Goal: Task Accomplishment & Management: Complete application form

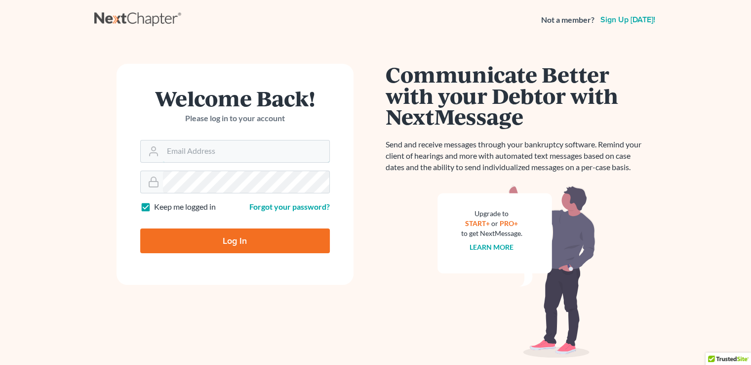
type input "[EMAIL_ADDRESS][DOMAIN_NAME]"
click at [196, 252] on input "Log In" at bounding box center [235, 240] width 190 height 25
type input "Thinking..."
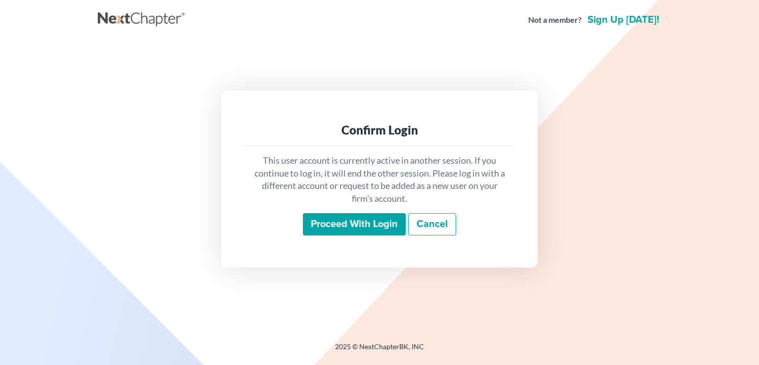
click at [376, 229] on input "Proceed with login" at bounding box center [354, 224] width 103 height 23
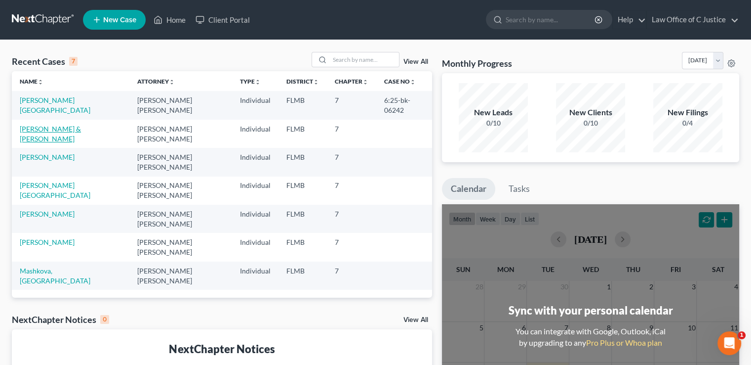
click at [81, 130] on link "[PERSON_NAME] & [PERSON_NAME]" at bounding box center [50, 134] width 61 height 18
select select "3"
select select "1"
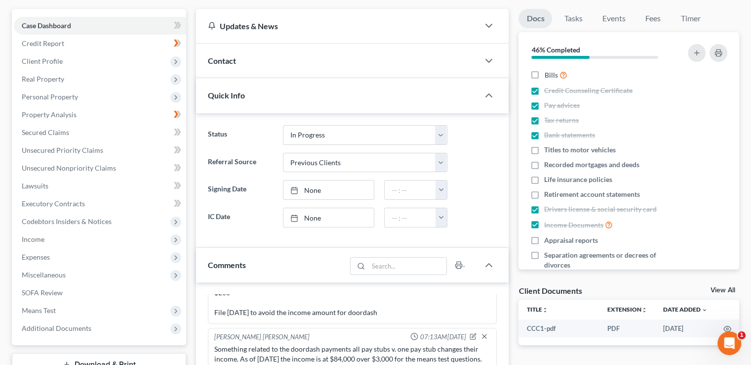
scroll to position [86, 0]
click at [106, 237] on span "Income" at bounding box center [100, 239] width 172 height 18
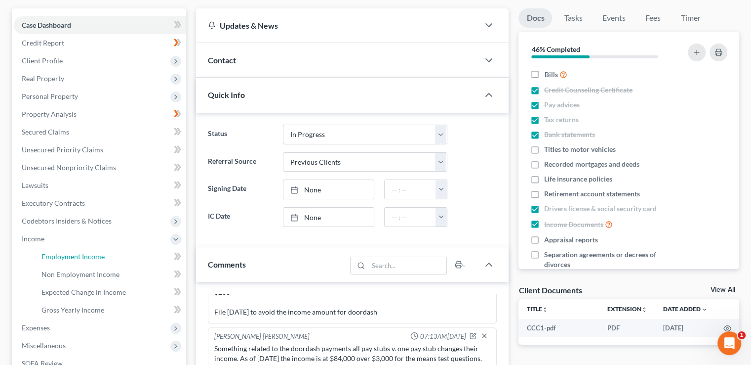
click at [109, 253] on link "Employment Income" at bounding box center [110, 257] width 153 height 18
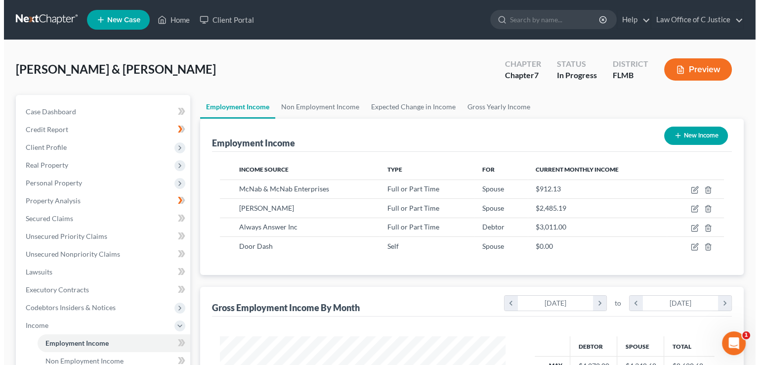
scroll to position [176, 305]
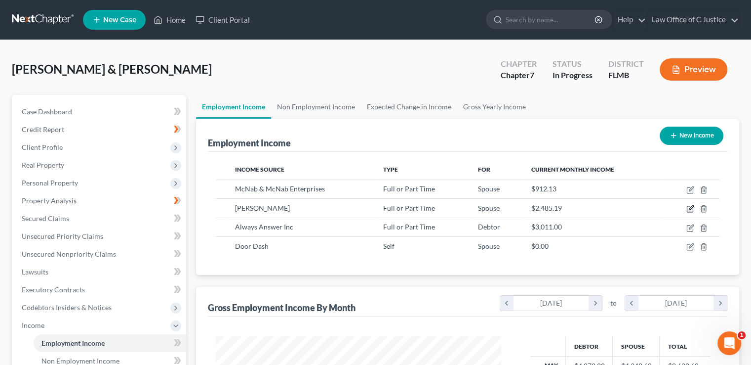
click at [689, 208] on icon "button" at bounding box center [691, 209] width 8 height 8
select select "0"
select select "9"
select select "1"
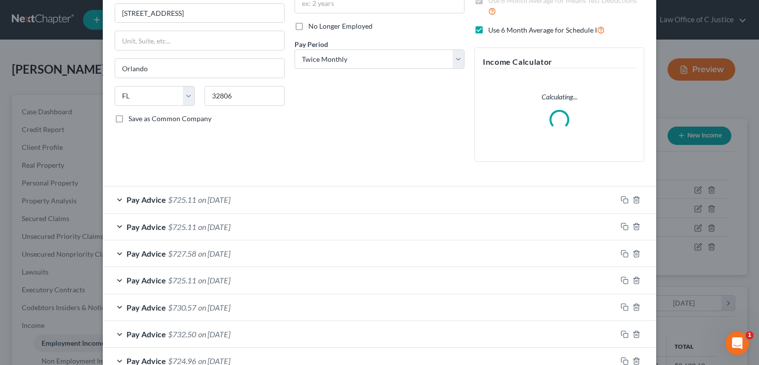
scroll to position [119, 0]
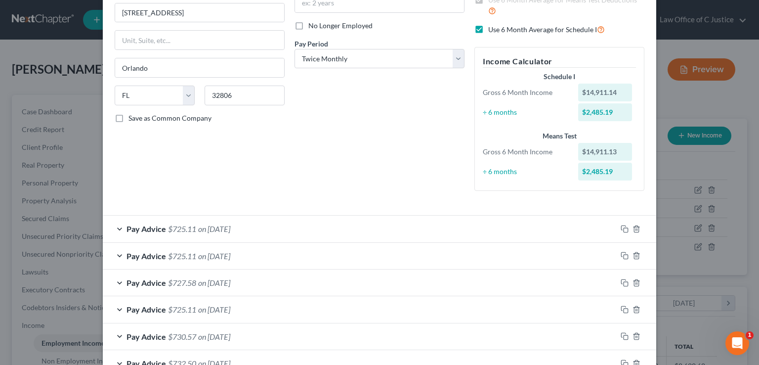
click at [230, 228] on span "on [DATE]" at bounding box center [214, 228] width 32 height 9
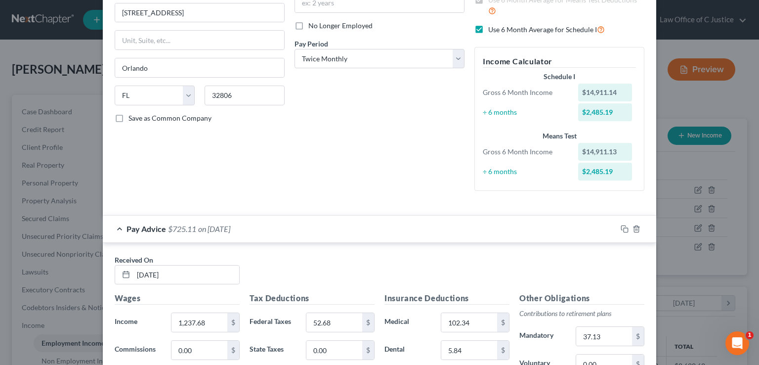
click at [230, 228] on span "on [DATE]" at bounding box center [214, 228] width 32 height 9
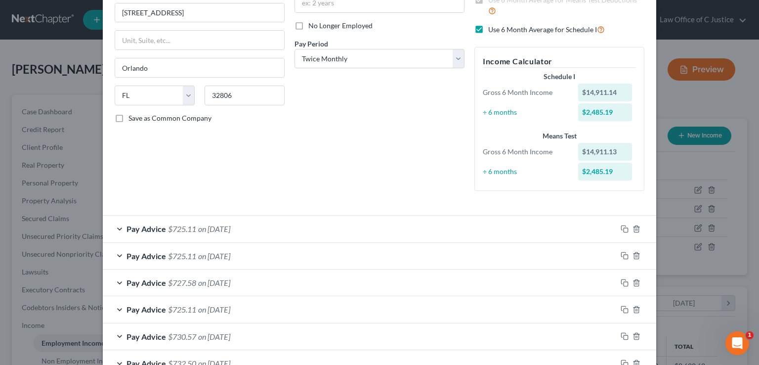
click at [227, 262] on div "Pay Advice $725.11 on [DATE]" at bounding box center [360, 256] width 514 height 26
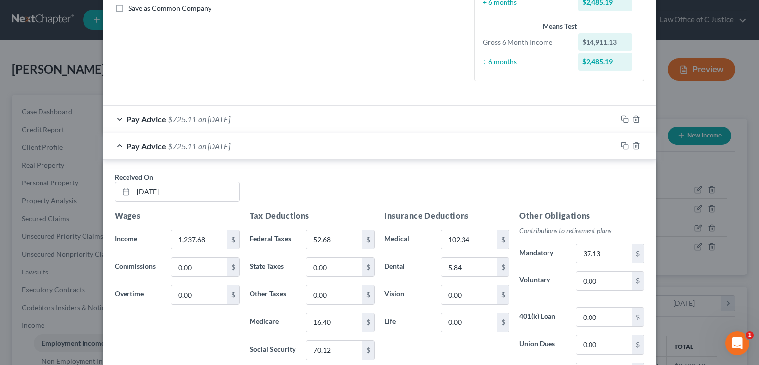
scroll to position [229, 0]
click at [152, 188] on input "[DATE]" at bounding box center [186, 191] width 106 height 19
type input "[DATE]"
click at [198, 239] on input "1,237.68" at bounding box center [199, 239] width 56 height 19
click at [215, 231] on input "1,449." at bounding box center [199, 239] width 56 height 19
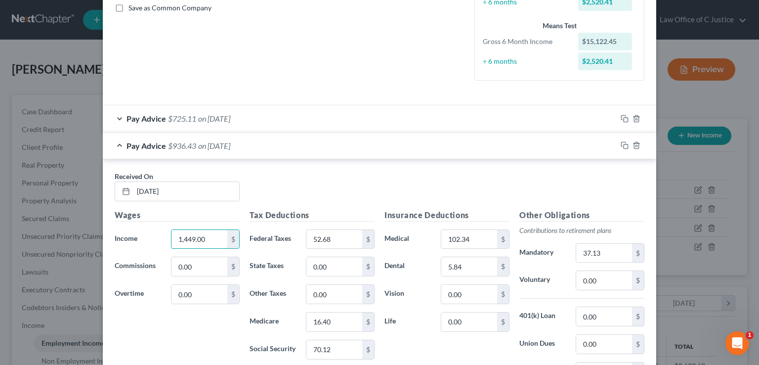
type input "1,449.00"
click at [300, 185] on div "Received On * [DATE]" at bounding box center [380, 190] width 540 height 38
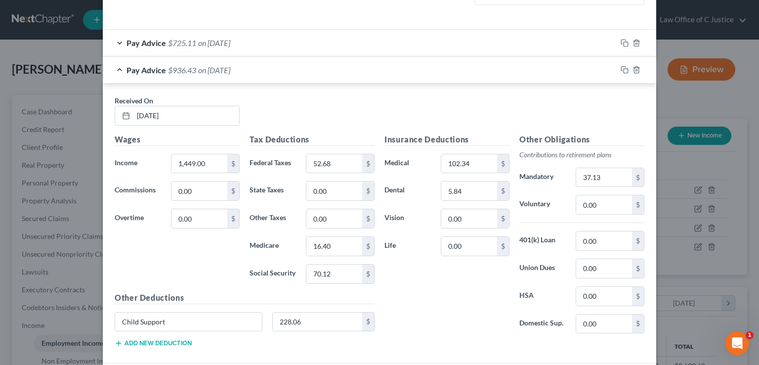
scroll to position [313, 0]
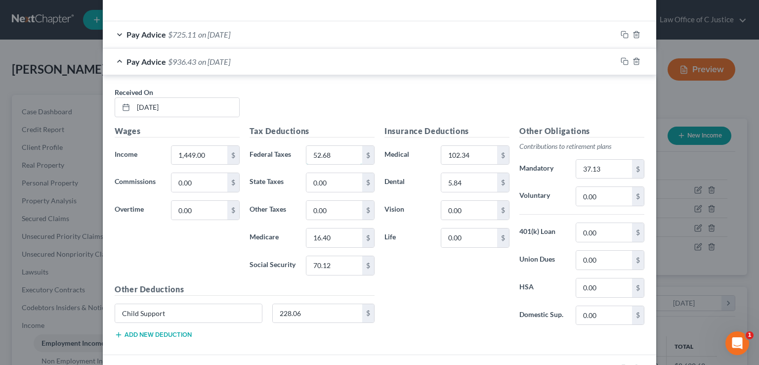
click at [344, 156] on input "52.68" at bounding box center [334, 155] width 56 height 19
type input "77.28"
click at [337, 259] on input "70.12" at bounding box center [334, 265] width 56 height 19
type input "83.23"
click at [327, 239] on input "16.40" at bounding box center [334, 237] width 56 height 19
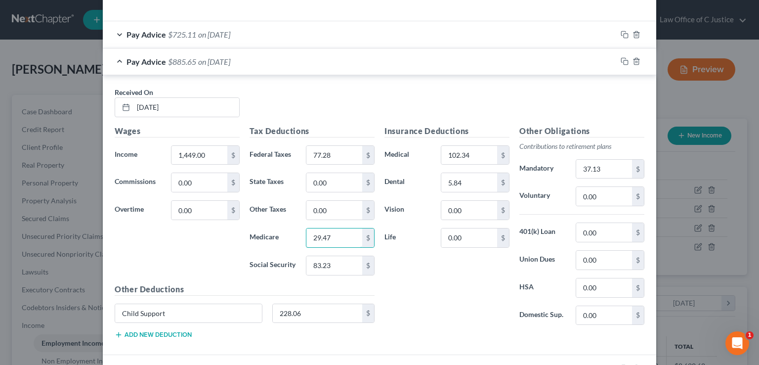
type input "29.47"
click at [466, 149] on input "102.34" at bounding box center [469, 155] width 56 height 19
click at [594, 167] on input "37.13" at bounding box center [604, 169] width 56 height 19
type input "43.47"
click at [165, 334] on button "Add new deduction" at bounding box center [153, 335] width 77 height 8
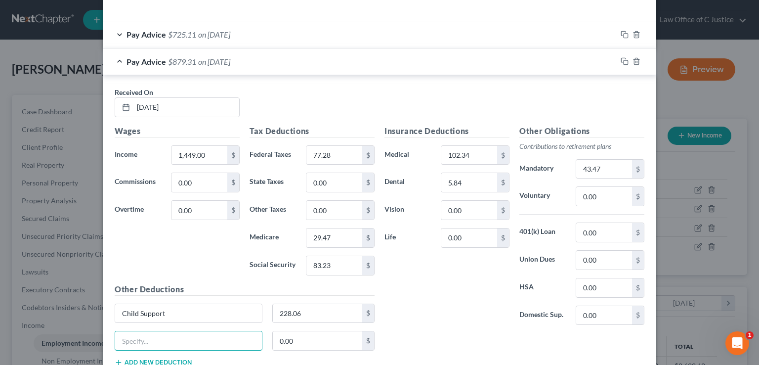
click at [165, 334] on input "text" at bounding box center [188, 340] width 147 height 19
type input "gtl income gap"
click at [340, 343] on input "0.00" at bounding box center [318, 340] width 90 height 19
type input "1.59"
click at [591, 232] on input "0.00" at bounding box center [604, 232] width 56 height 19
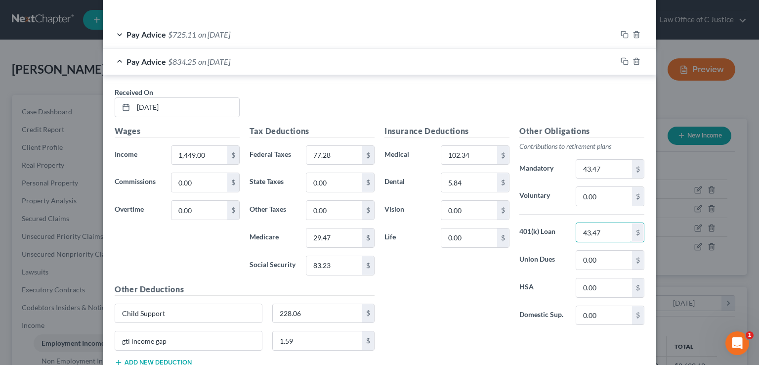
type input "43.47"
click at [606, 160] on input "43.47" at bounding box center [604, 169] width 56 height 19
click at [313, 238] on input "29.47" at bounding box center [334, 237] width 56 height 19
type input "19.47"
click at [427, 298] on div "Insurance Deductions Medical 102.34 $ Dental 5.84 $ Vision 0.00 $ Life 0.00 $" at bounding box center [446, 229] width 135 height 208
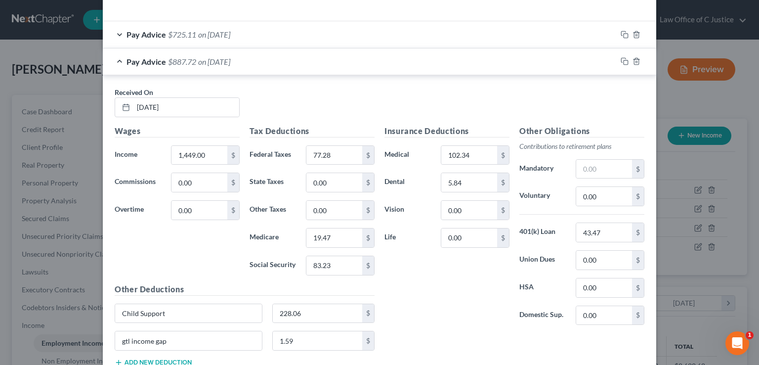
click at [408, 285] on div "Insurance Deductions Medical 102.34 $ Dental 5.84 $ Vision 0.00 $ Life 0.00 $" at bounding box center [446, 229] width 135 height 208
click at [313, 334] on input "1.59" at bounding box center [318, 340] width 90 height 19
click at [197, 331] on input "gtl income gap" at bounding box center [188, 340] width 147 height 19
type input "g"
click at [435, 305] on div "Insurance Deductions Medical 102.34 $ Dental 5.84 $ Vision 0.00 $ Life 0.00 $" at bounding box center [446, 229] width 135 height 208
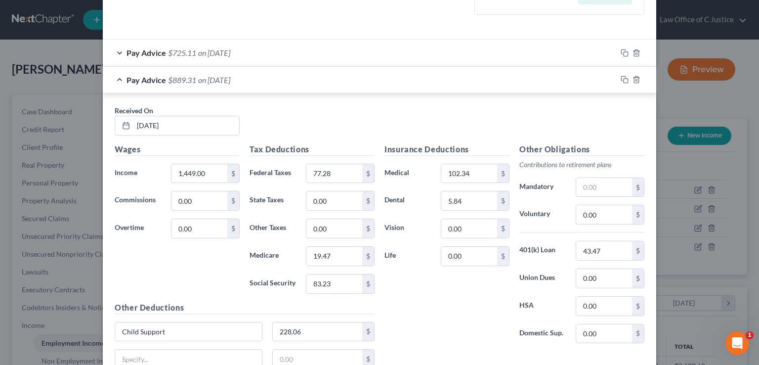
scroll to position [293, 0]
click at [122, 83] on div "Pay Advice $889.31 on [DATE]" at bounding box center [360, 81] width 514 height 26
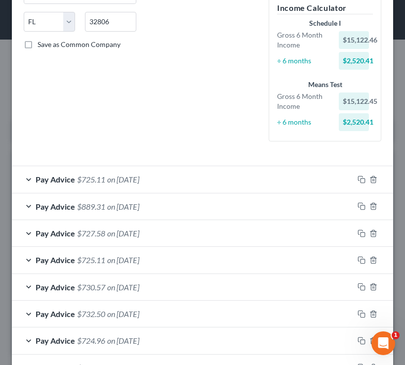
scroll to position [170, 362]
click at [187, 230] on div "Pay Advice $727.58 on [DATE]" at bounding box center [183, 233] width 342 height 26
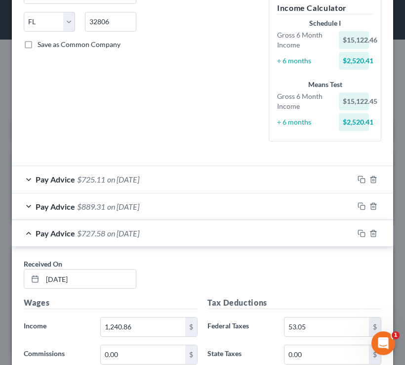
click at [187, 230] on div "Pay Advice $727.58 on [DATE]" at bounding box center [183, 233] width 342 height 26
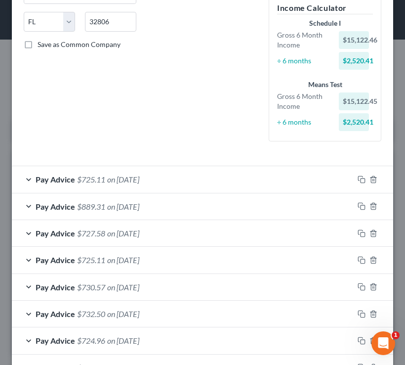
click at [184, 265] on div "Pay Advice $725.11 on [DATE]" at bounding box center [183, 260] width 342 height 26
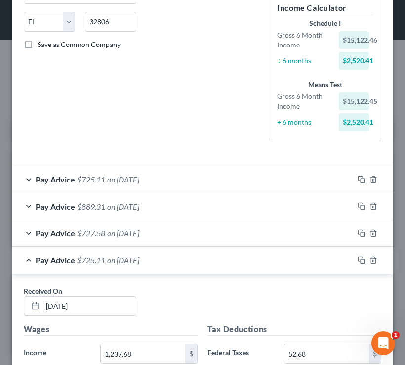
click at [184, 265] on div "Pay Advice $725.11 on [DATE]" at bounding box center [183, 260] width 342 height 26
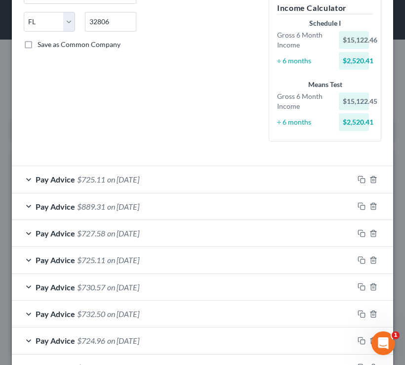
click at [190, 256] on div "Pay Advice $725.11 on [DATE]" at bounding box center [183, 260] width 342 height 26
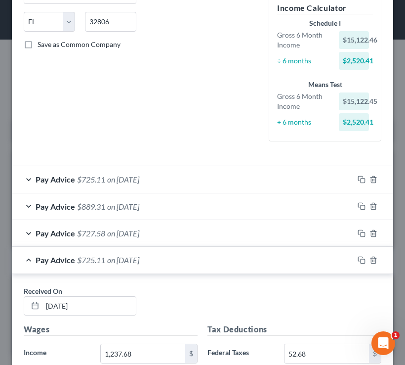
click at [190, 256] on div "Pay Advice $725.11 on [DATE]" at bounding box center [183, 260] width 342 height 26
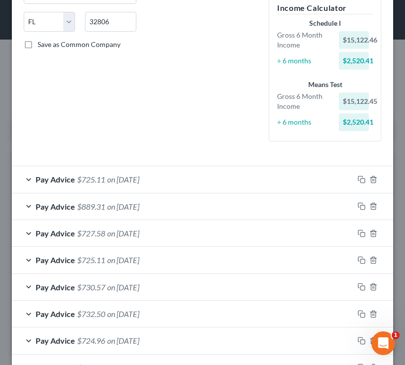
click at [199, 228] on div "Pay Advice $727.58 on [DATE]" at bounding box center [183, 233] width 342 height 26
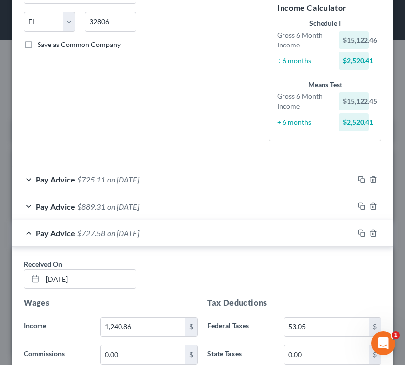
click at [199, 228] on div "Pay Advice $727.58 on [DATE]" at bounding box center [183, 233] width 342 height 26
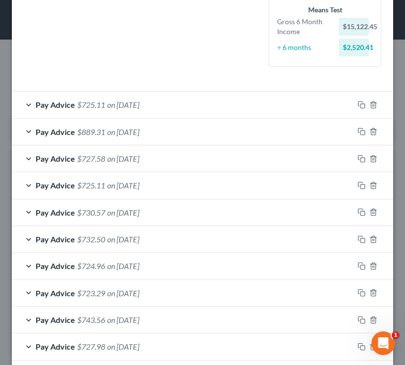
scroll to position [269, 0]
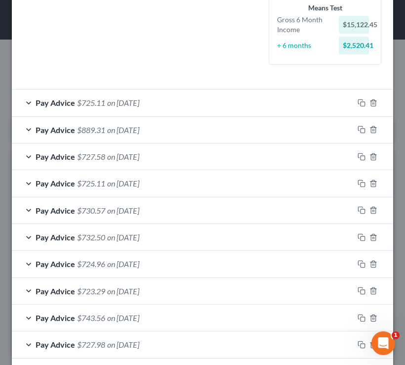
click at [208, 153] on div "Pay Advice $727.58 on [DATE]" at bounding box center [183, 156] width 342 height 26
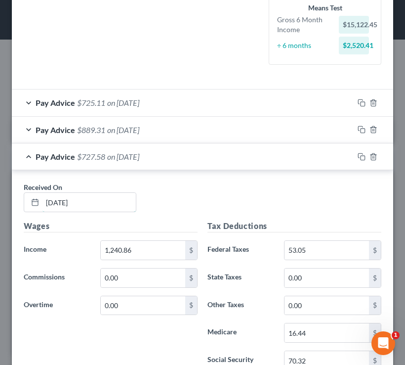
click at [106, 200] on input "[DATE]" at bounding box center [88, 202] width 93 height 19
click at [62, 201] on input "[DATE]" at bounding box center [88, 202] width 93 height 19
type input "[DATE]"
click at [130, 250] on input "1,240.86" at bounding box center [143, 250] width 84 height 19
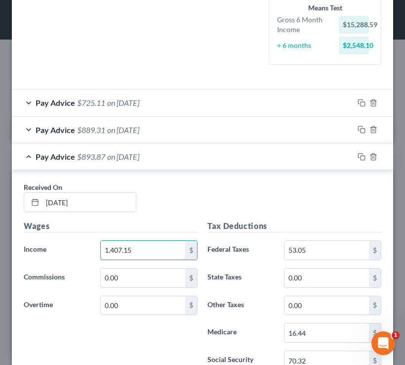
type input "1,407.15"
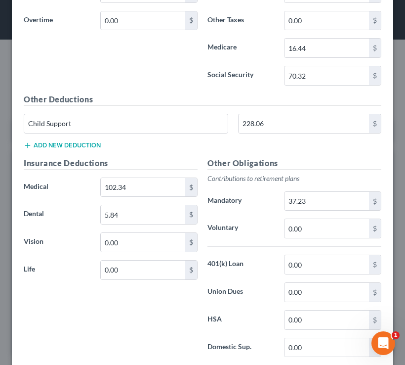
scroll to position [566, 0]
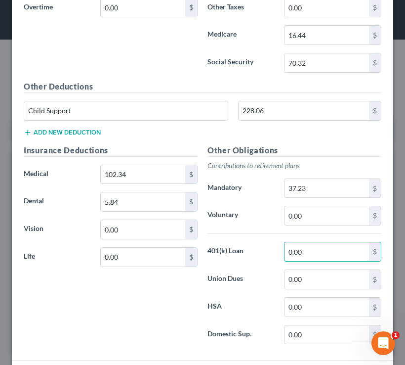
click at [302, 248] on input "0.00" at bounding box center [327, 251] width 84 height 19
type input "42.21"
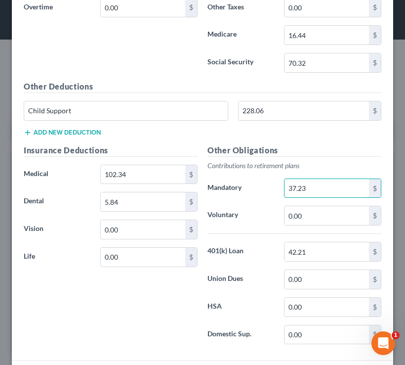
click at [328, 190] on input "37.23" at bounding box center [327, 188] width 84 height 19
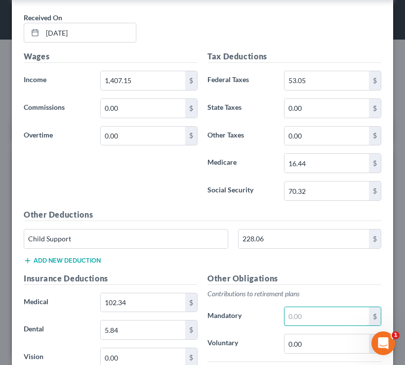
scroll to position [428, 0]
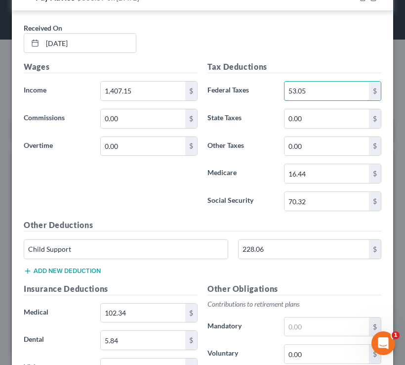
click at [320, 90] on input "53.05" at bounding box center [327, 91] width 84 height 19
type input "72.41"
click at [326, 173] on input "16.44" at bounding box center [327, 173] width 84 height 19
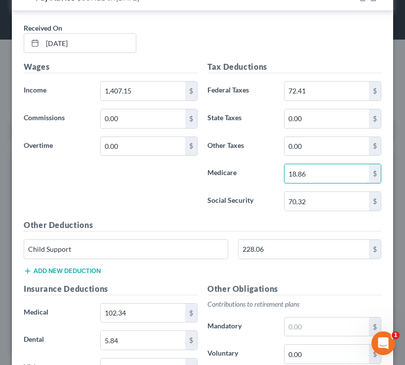
type input "18.86"
click at [310, 198] on input "70.32" at bounding box center [327, 201] width 84 height 19
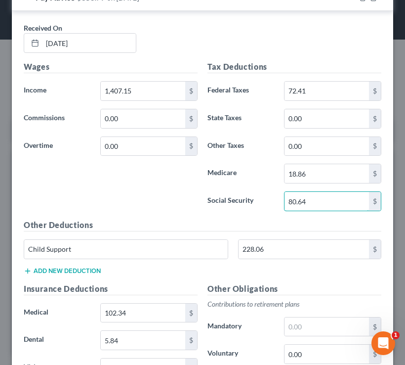
type input "80.64"
click at [253, 219] on h5 "Other Deductions" at bounding box center [203, 225] width 358 height 12
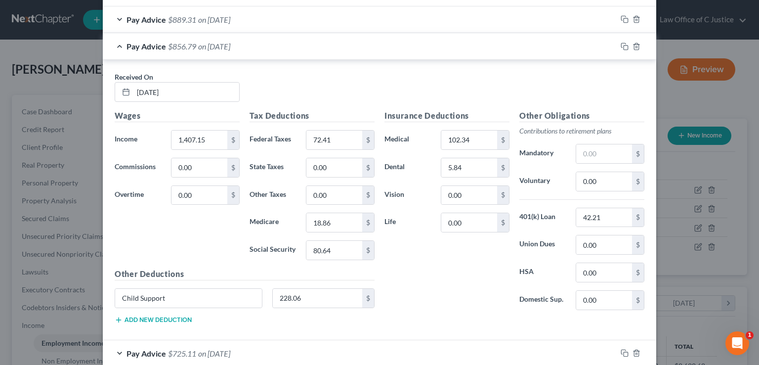
scroll to position [321, 0]
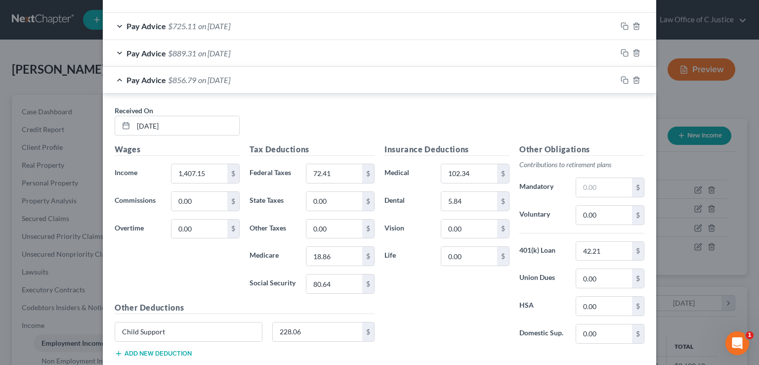
click at [306, 74] on div "Pay Advice $856.79 on [DATE]" at bounding box center [360, 80] width 514 height 26
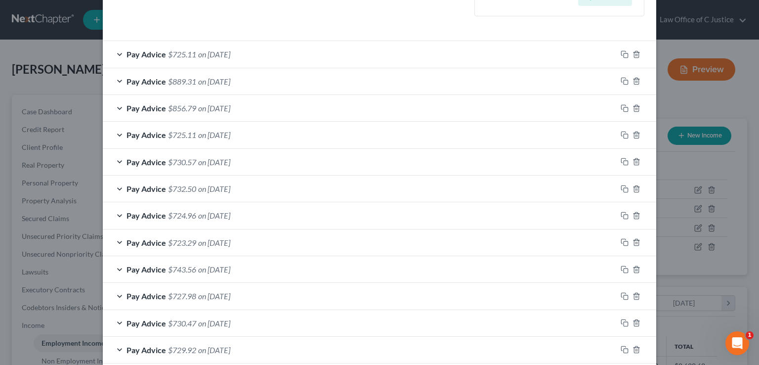
scroll to position [292, 0]
click at [291, 133] on div "Pay Advice $725.11 on [DATE]" at bounding box center [360, 135] width 514 height 26
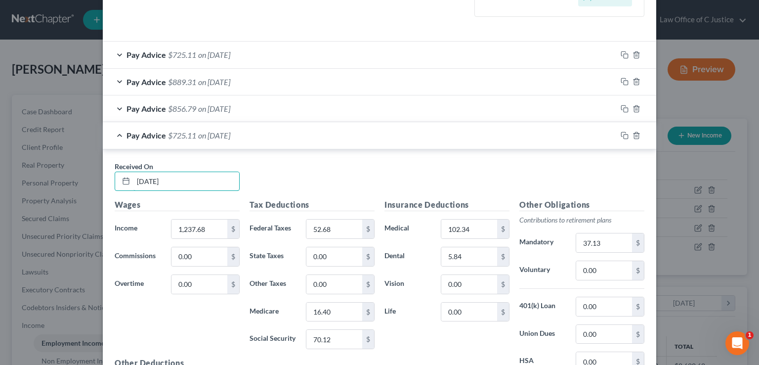
drag, startPoint x: 181, startPoint y: 177, endPoint x: 116, endPoint y: 208, distance: 72.7
click at [116, 208] on div "Received On * [DATE] Wages Income * 1,237.68 $ Commissions 0.00 $ Overtime 0.00…" at bounding box center [380, 290] width 530 height 259
type input "6"
type input "[DATE]"
click at [199, 232] on input "1,237.68" at bounding box center [199, 228] width 56 height 19
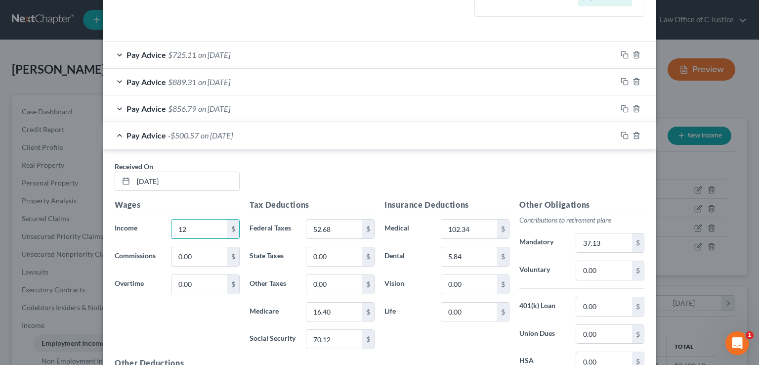
type input "1"
type input "4"
type input "1,240.86"
click at [208, 231] on input "1,240.86" at bounding box center [199, 228] width 56 height 19
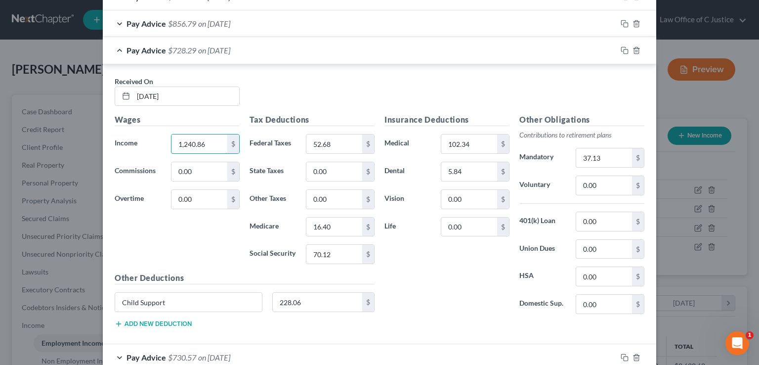
scroll to position [382, 0]
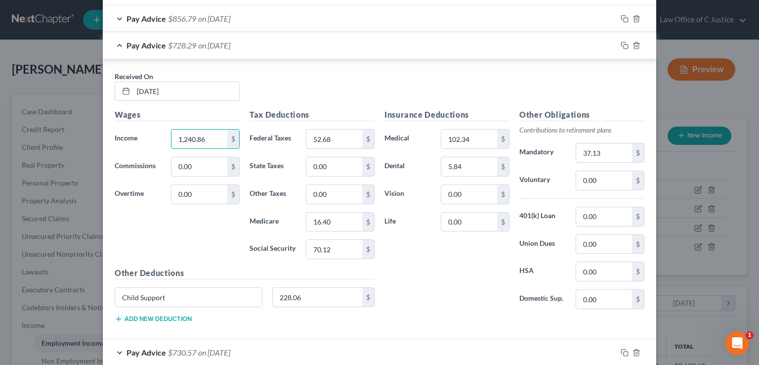
click at [341, 143] on input "52.68" at bounding box center [334, 138] width 56 height 19
type input "53.05"
click at [319, 253] on input "70.12" at bounding box center [334, 249] width 56 height 19
type input "70.32"
click at [329, 222] on input "16.40" at bounding box center [334, 221] width 56 height 19
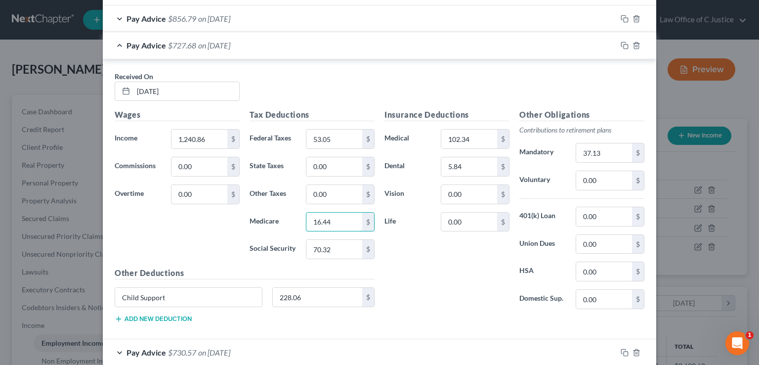
type input "16.44"
click at [291, 42] on div "Pay Advice $727.68 on [DATE]" at bounding box center [360, 45] width 514 height 26
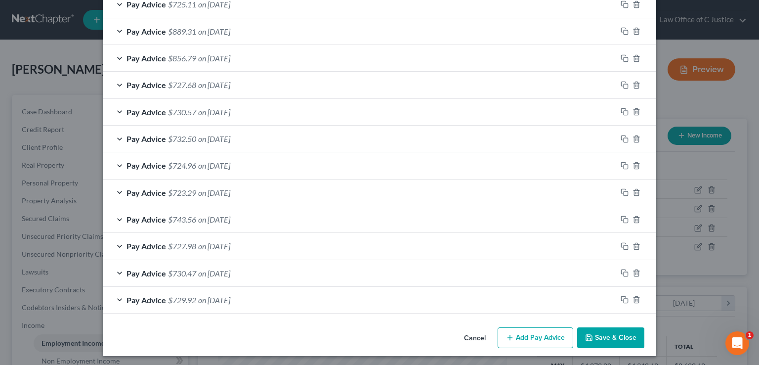
scroll to position [344, 0]
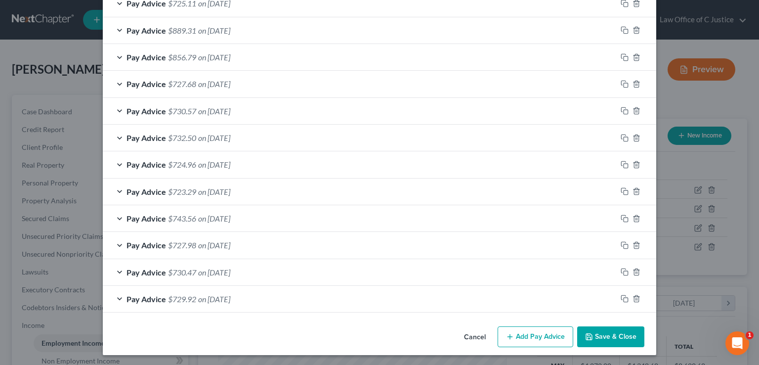
click at [291, 121] on div "Pay Advice $730.57 on [DATE]" at bounding box center [360, 111] width 514 height 26
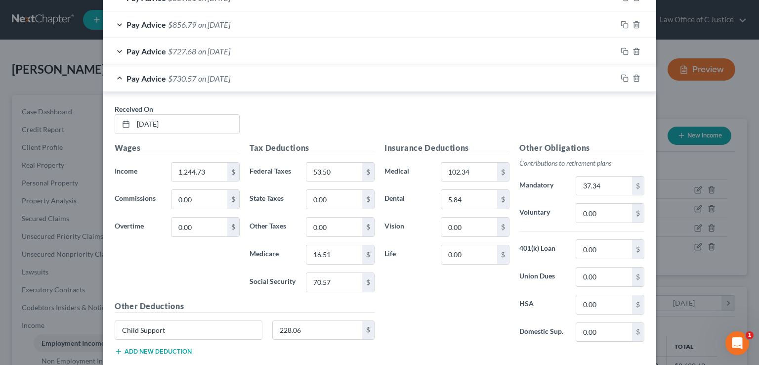
scroll to position [352, 0]
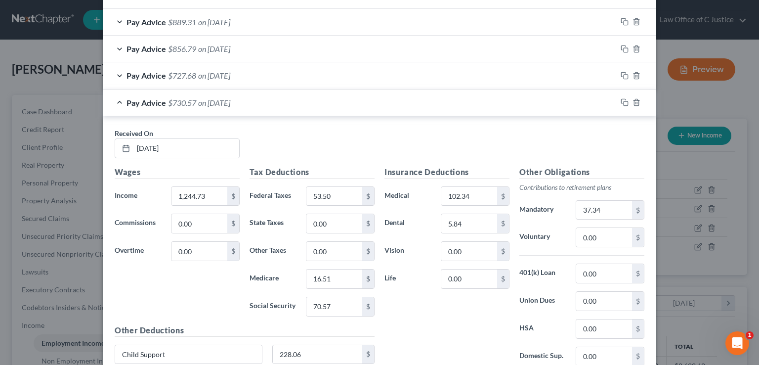
click at [261, 101] on div "Pay Advice $730.57 on [DATE]" at bounding box center [360, 102] width 514 height 26
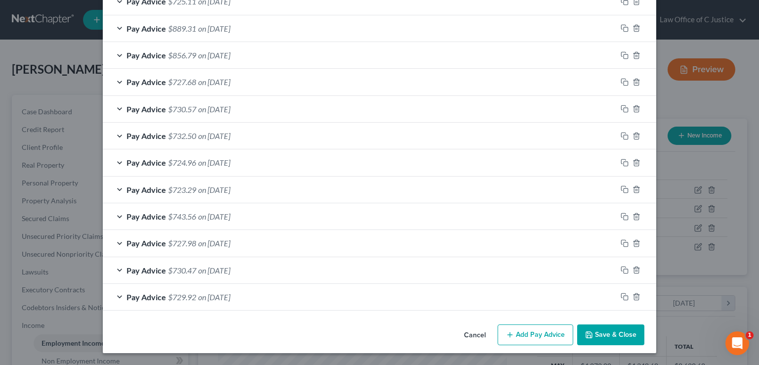
scroll to position [344, 0]
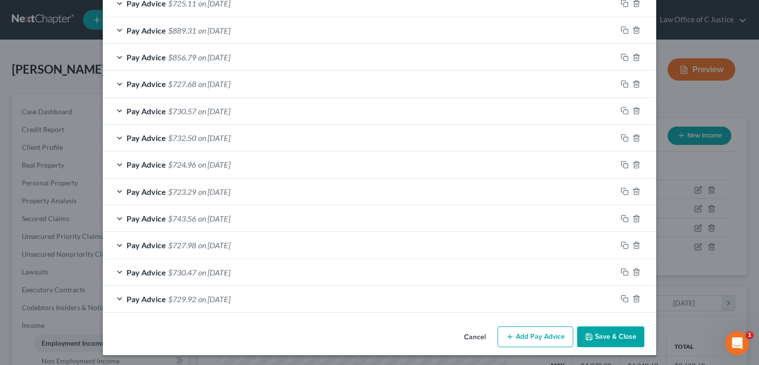
click at [263, 133] on div "Pay Advice $732.50 on [DATE]" at bounding box center [360, 138] width 514 height 26
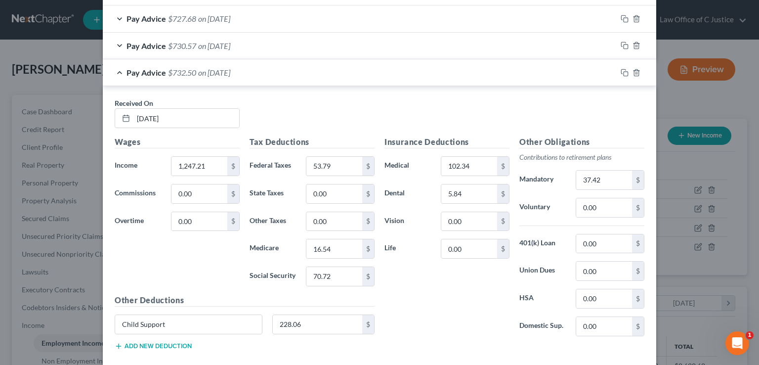
scroll to position [412, 0]
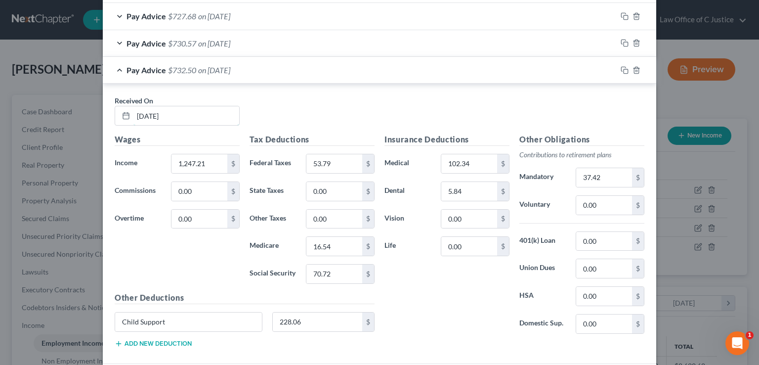
click at [150, 113] on input "[DATE]" at bounding box center [186, 115] width 106 height 19
type input "[DATE]"
click at [203, 167] on input "1,247.21" at bounding box center [199, 163] width 56 height 19
type input "1,237.68"
click at [604, 173] on input "37.42" at bounding box center [604, 177] width 56 height 19
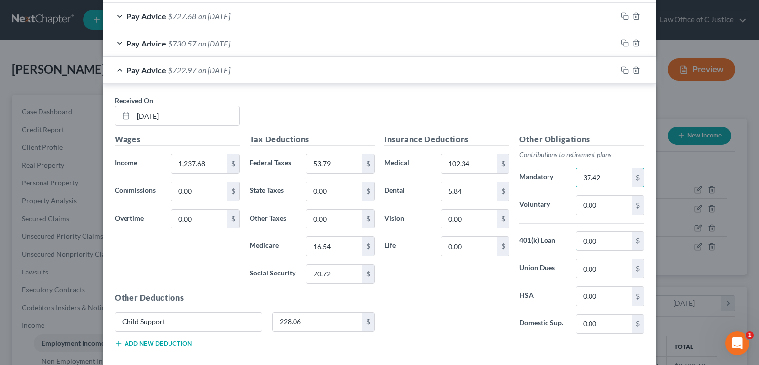
click at [593, 240] on input "0.00" at bounding box center [604, 241] width 56 height 19
type input "37.13"
click at [609, 178] on input "37.42" at bounding box center [604, 177] width 56 height 19
click at [604, 236] on input "37.13" at bounding box center [604, 241] width 56 height 19
click at [339, 163] on input "53.79" at bounding box center [334, 163] width 56 height 19
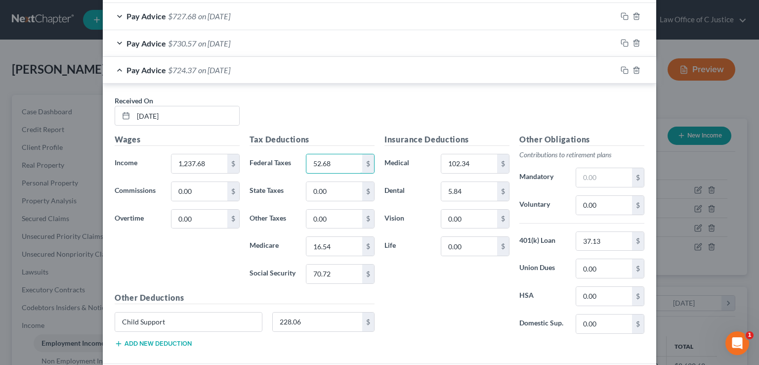
type input "52.68"
click at [330, 274] on input "70.72" at bounding box center [334, 273] width 56 height 19
type input "70.12"
click at [328, 251] on input "16.54" at bounding box center [334, 246] width 56 height 19
type input "16.40"
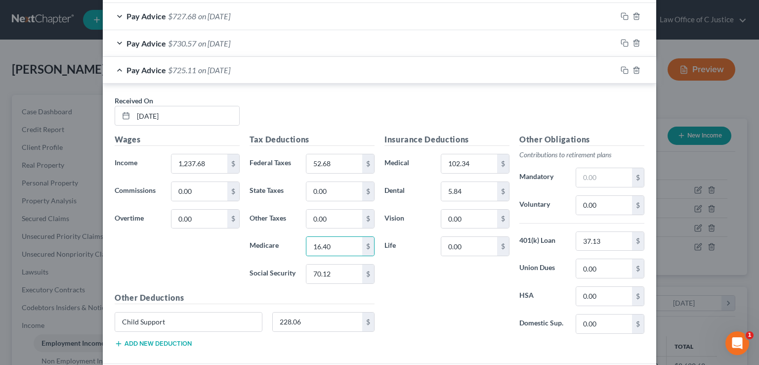
click at [437, 306] on div "Insurance Deductions Medical 102.34 $ Dental 5.84 $ Vision 0.00 $ Life 0.00 $" at bounding box center [446, 237] width 135 height 208
click at [293, 70] on div "Pay Advice $725.11 on [DATE]" at bounding box center [360, 70] width 514 height 26
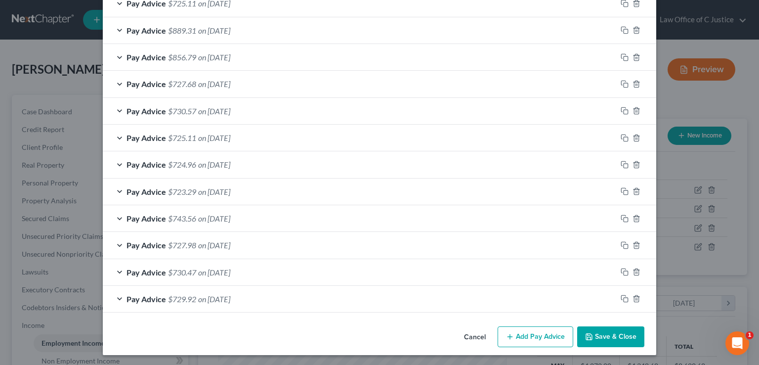
scroll to position [344, 0]
click at [529, 340] on button "Add Pay Advice" at bounding box center [536, 336] width 76 height 21
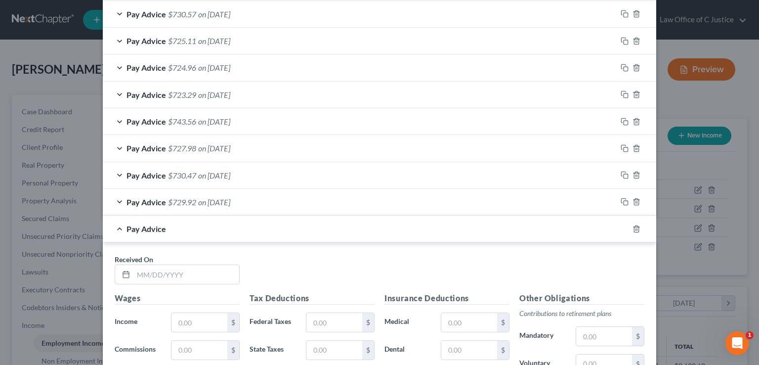
scroll to position [468, 0]
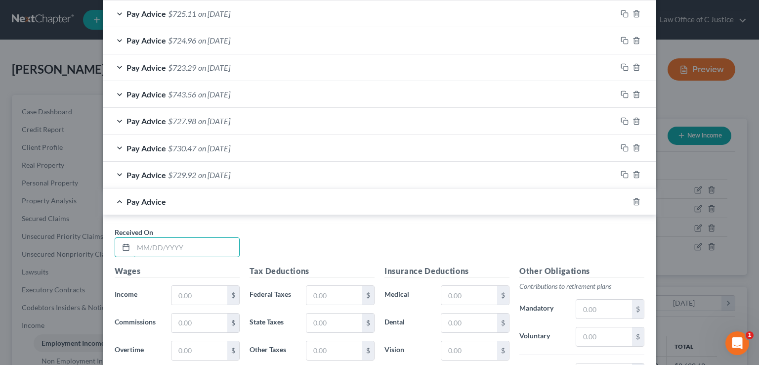
click at [158, 248] on input "text" at bounding box center [186, 247] width 106 height 19
type input "[DATE]"
click at [201, 291] on input "text" at bounding box center [199, 295] width 56 height 19
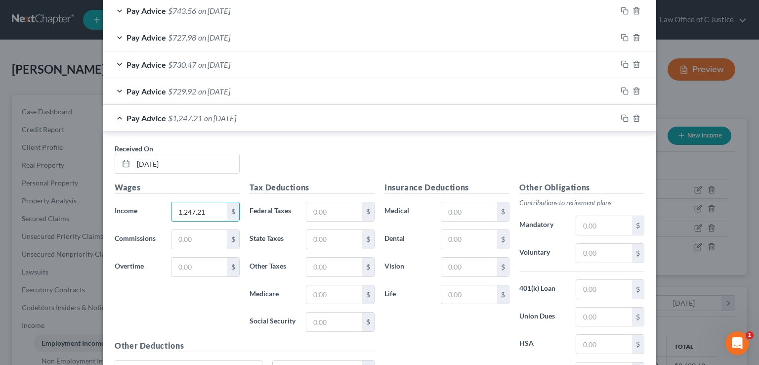
scroll to position [554, 0]
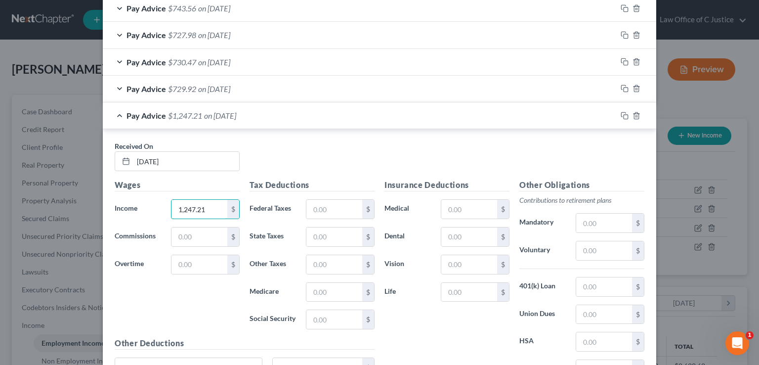
type input "1,247.21"
click at [332, 213] on input "text" at bounding box center [334, 209] width 56 height 19
type input "53.79"
click at [327, 286] on input "text" at bounding box center [334, 292] width 56 height 19
type input "16.54"
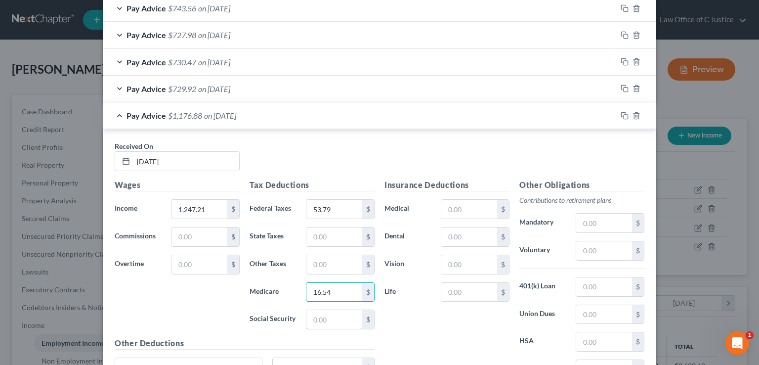
click at [323, 318] on input "text" at bounding box center [334, 319] width 56 height 19
type input "70.72"
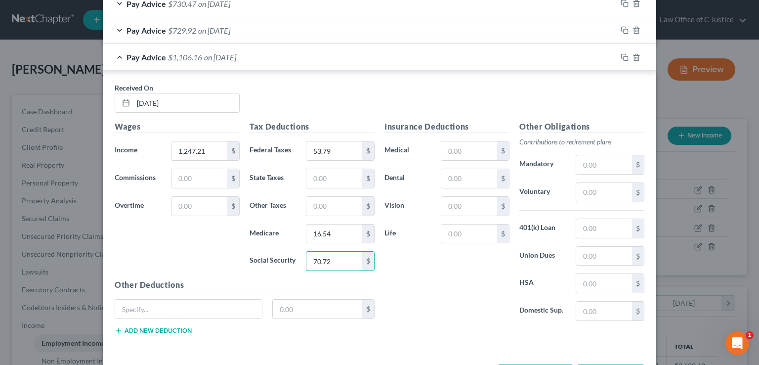
scroll to position [621, 0]
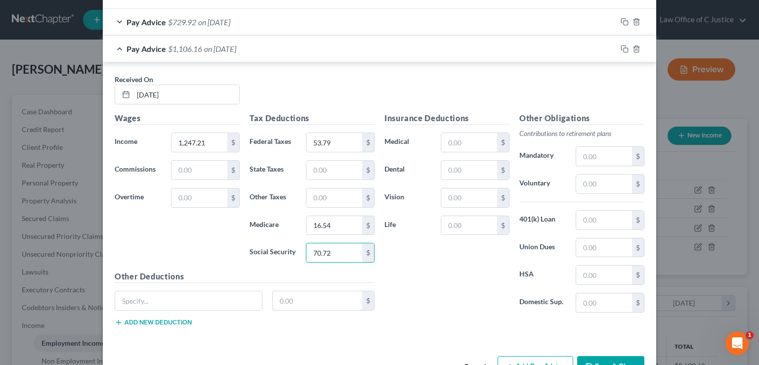
click at [305, 298] on input "text" at bounding box center [318, 300] width 90 height 19
type input "228.06"
click at [244, 294] on input "text" at bounding box center [188, 300] width 147 height 19
type input "Child Support"
click at [578, 220] on input "text" at bounding box center [604, 219] width 56 height 19
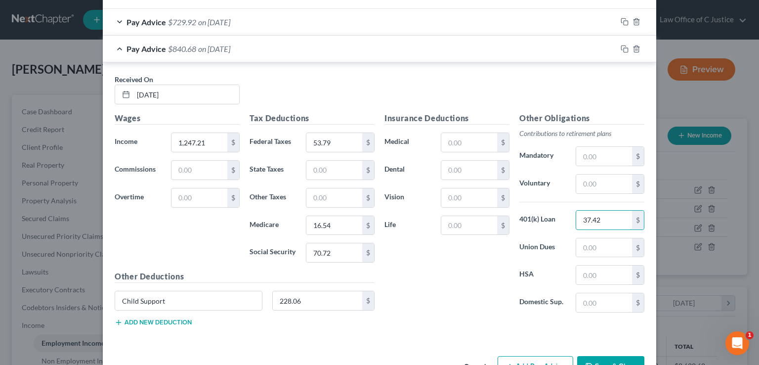
type input "37.42"
click at [448, 139] on input "text" at bounding box center [469, 142] width 56 height 19
type input "102.34"
click at [458, 171] on input "text" at bounding box center [469, 170] width 56 height 19
type input "5.84"
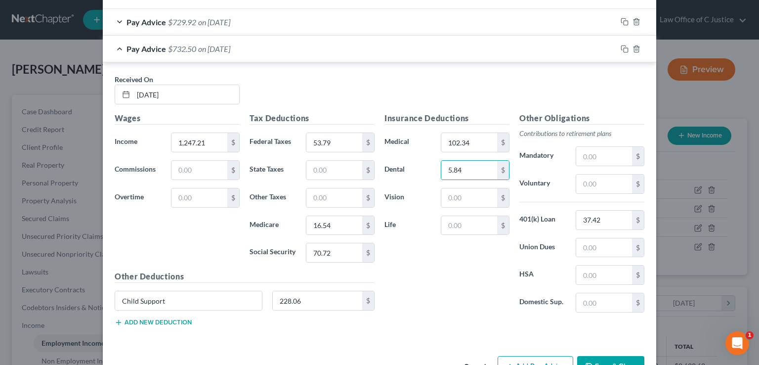
click at [439, 265] on div "Insurance Deductions Medical 102.34 $ Dental 5.84 $ Vision $ Life $" at bounding box center [446, 216] width 135 height 208
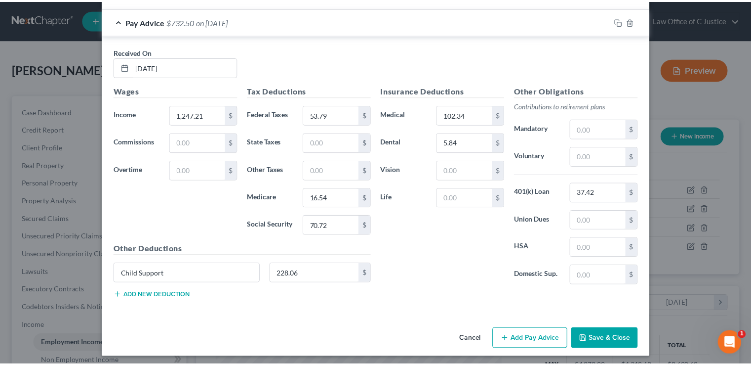
scroll to position [649, 0]
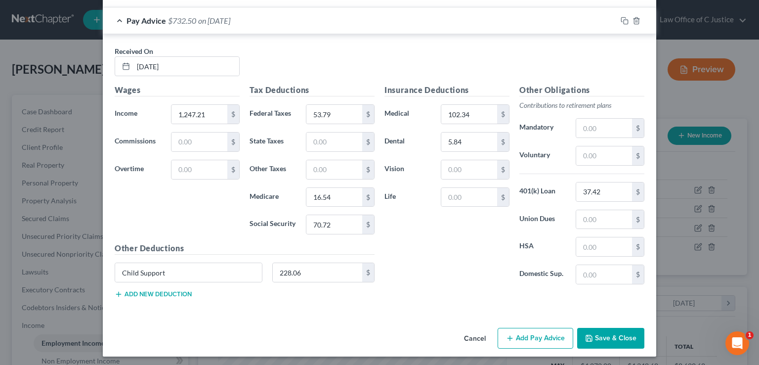
click at [624, 330] on button "Save & Close" at bounding box center [610, 338] width 67 height 21
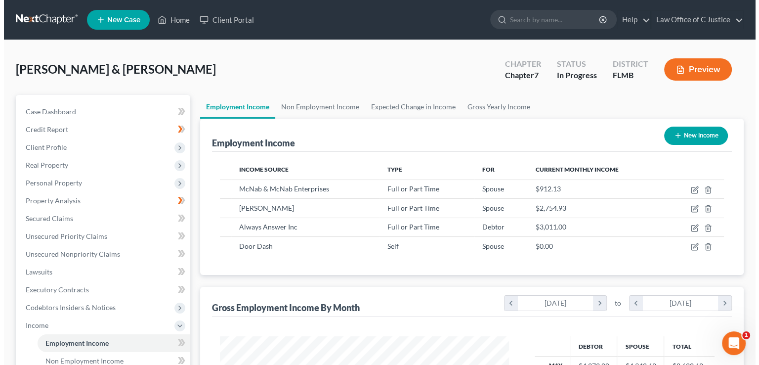
scroll to position [493889, 493760]
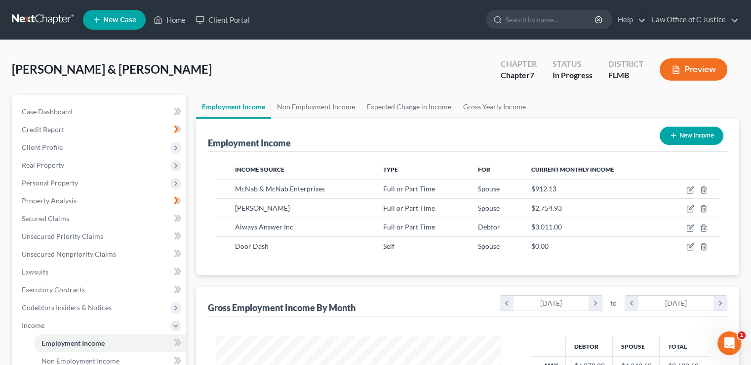
click at [695, 208] on td at bounding box center [691, 208] width 57 height 19
click at [691, 208] on icon "button" at bounding box center [691, 209] width 8 height 8
select select "0"
select select "9"
select select "1"
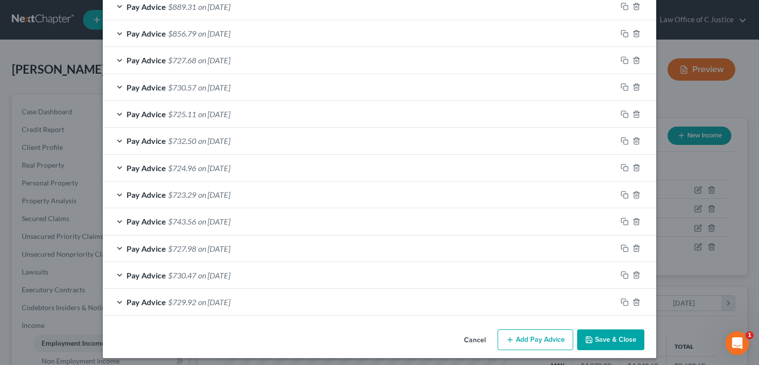
scroll to position [371, 0]
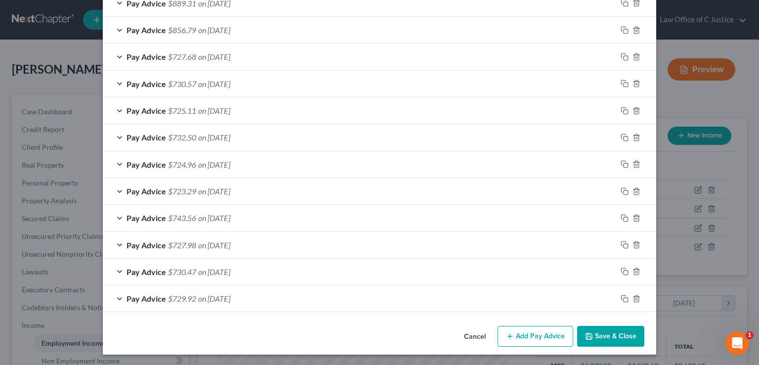
click at [332, 184] on div "Pay Advice $723.29 on [DATE]" at bounding box center [360, 191] width 514 height 26
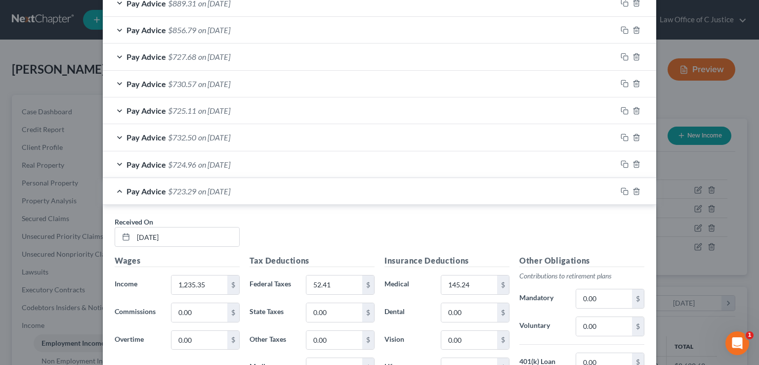
click at [278, 166] on div "Pay Advice $724.96 on [DATE]" at bounding box center [360, 164] width 514 height 26
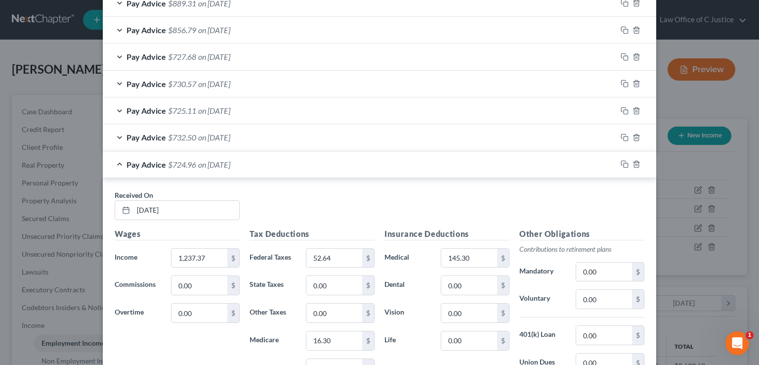
click at [278, 166] on div "Pay Advice $724.96 on [DATE]" at bounding box center [360, 164] width 514 height 26
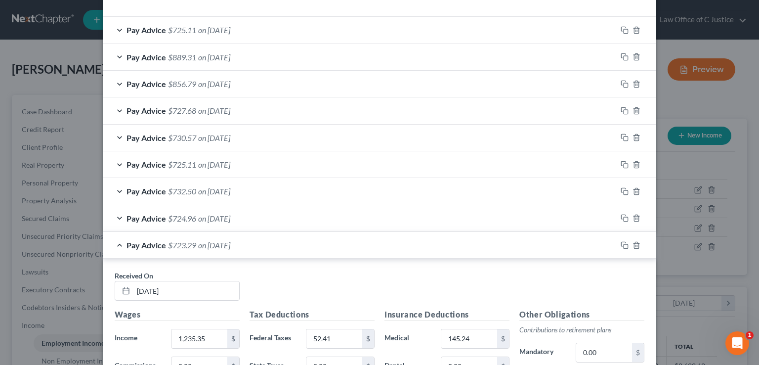
scroll to position [316, 0]
click at [285, 168] on div "Pay Advice $725.11 on [DATE]" at bounding box center [360, 165] width 514 height 26
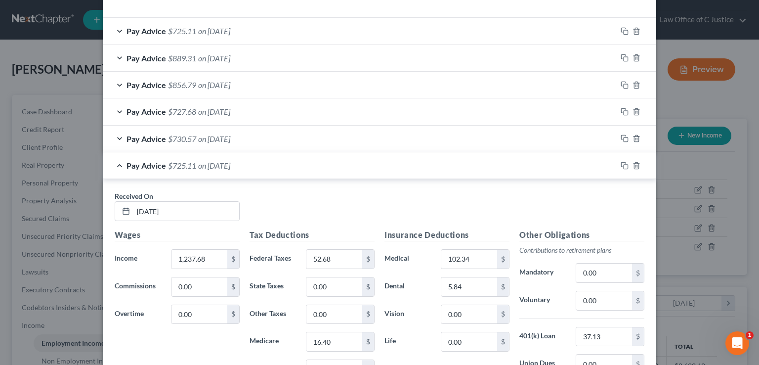
click at [285, 168] on div "Pay Advice $725.11 on [DATE]" at bounding box center [360, 165] width 514 height 26
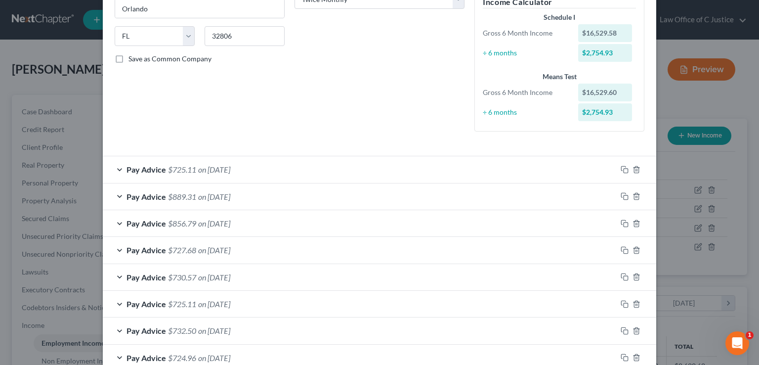
scroll to position [178, 0]
click at [634, 168] on icon "button" at bounding box center [636, 169] width 4 height 6
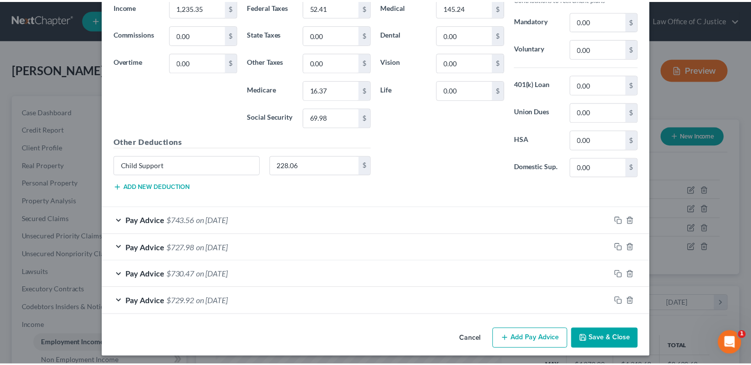
scroll to position [623, 0]
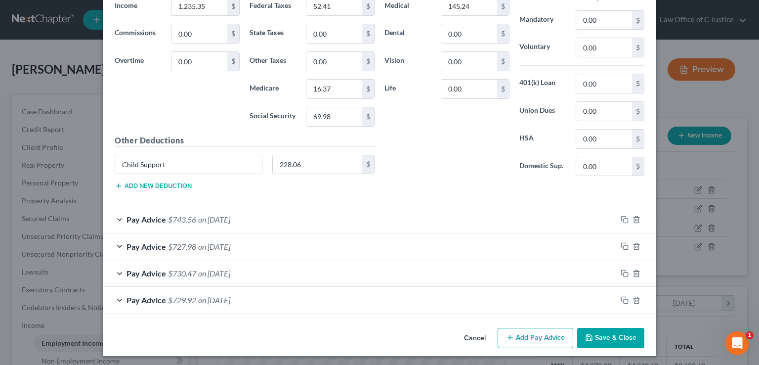
click at [589, 328] on button "Save & Close" at bounding box center [610, 338] width 67 height 21
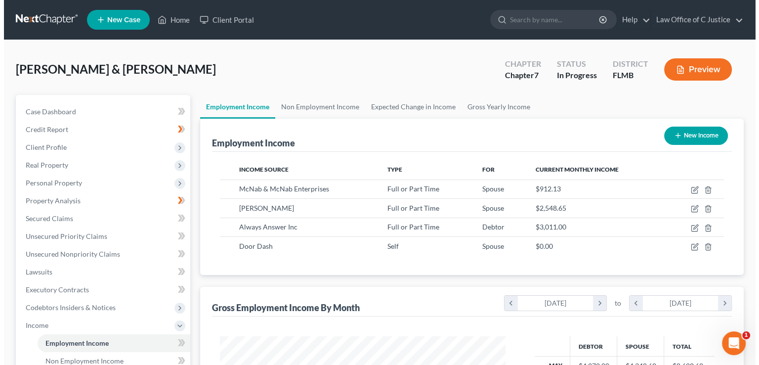
scroll to position [493889, 493760]
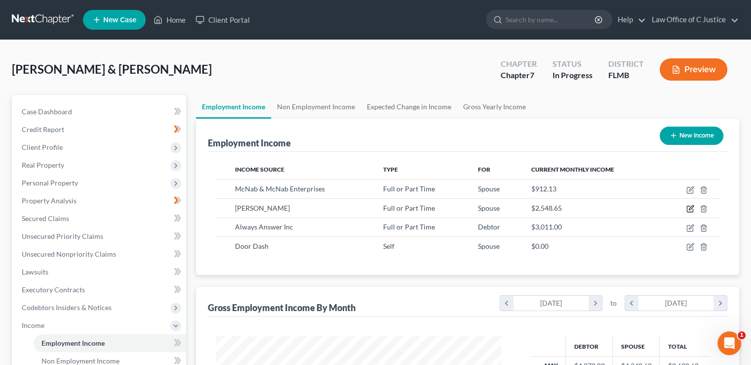
click at [692, 207] on icon "button" at bounding box center [691, 209] width 8 height 8
select select "0"
select select "9"
select select "1"
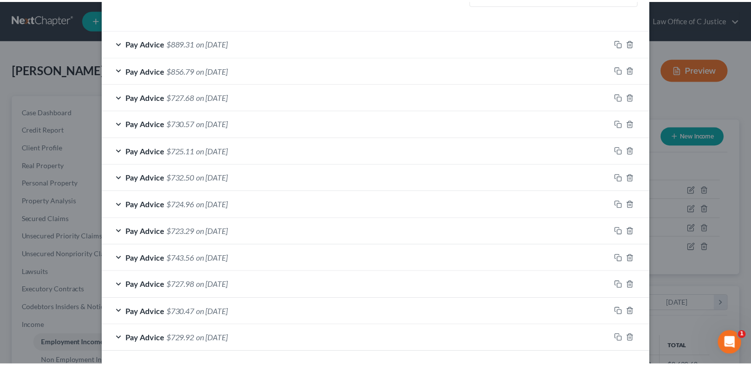
scroll to position [344, 0]
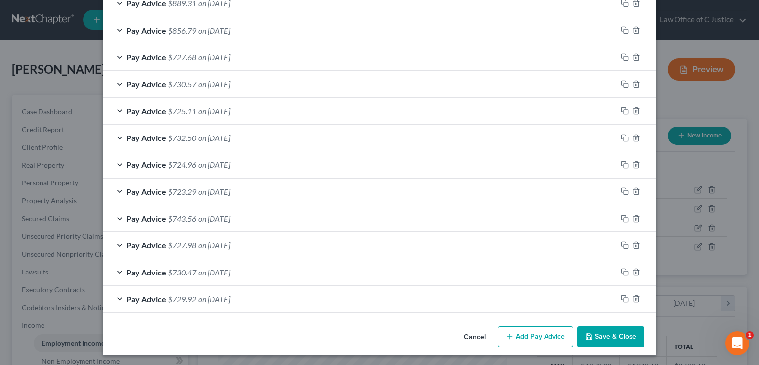
click at [613, 334] on button "Save & Close" at bounding box center [610, 336] width 67 height 21
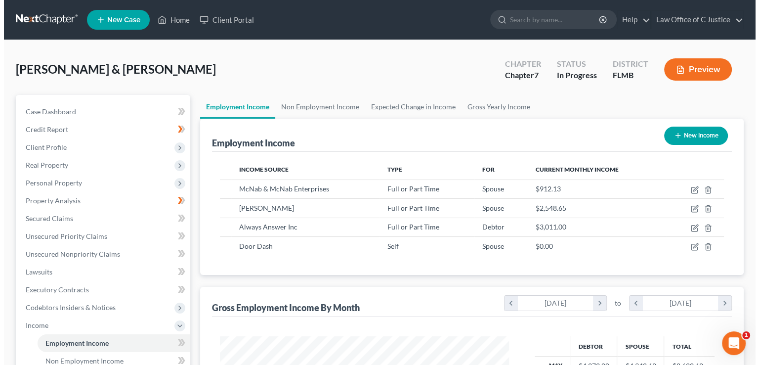
scroll to position [493889, 493760]
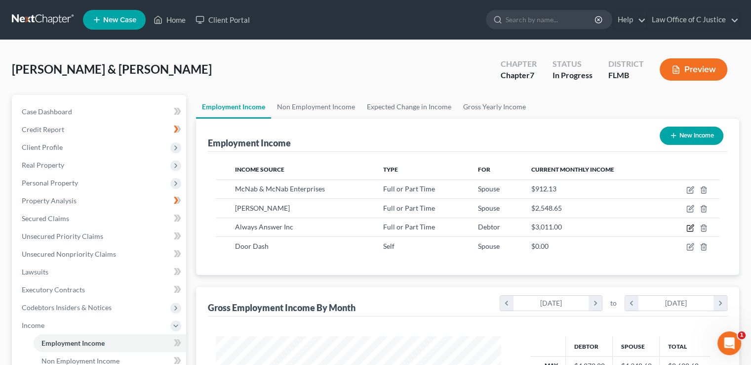
click at [691, 226] on icon "button" at bounding box center [691, 226] width 4 height 4
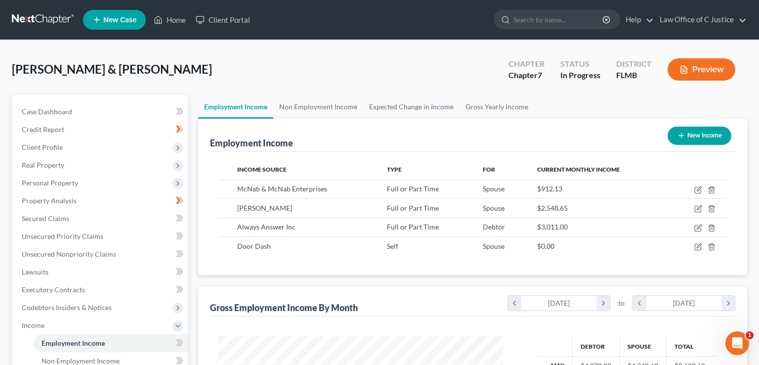
select select "0"
select select "45"
select select "1"
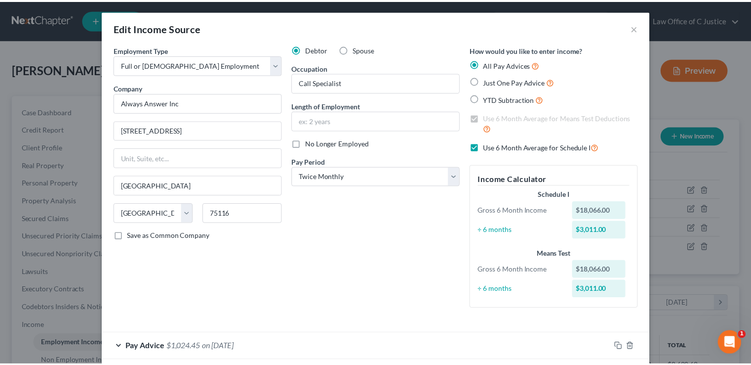
scroll to position [0, 0]
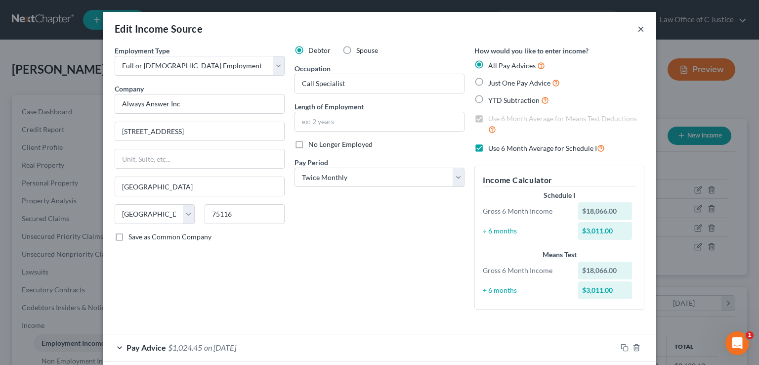
click at [637, 30] on button "×" at bounding box center [640, 29] width 7 height 12
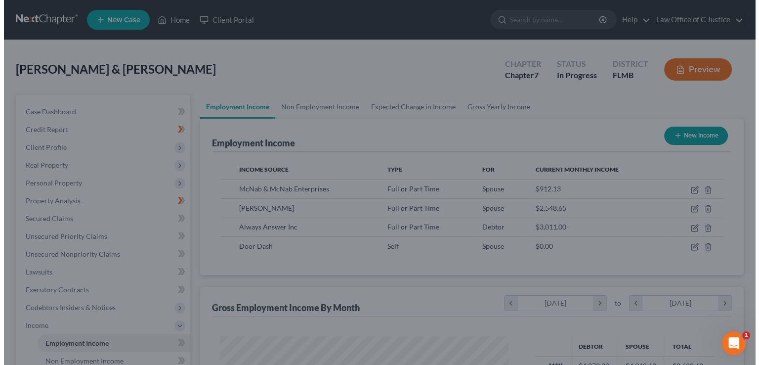
scroll to position [493889, 493760]
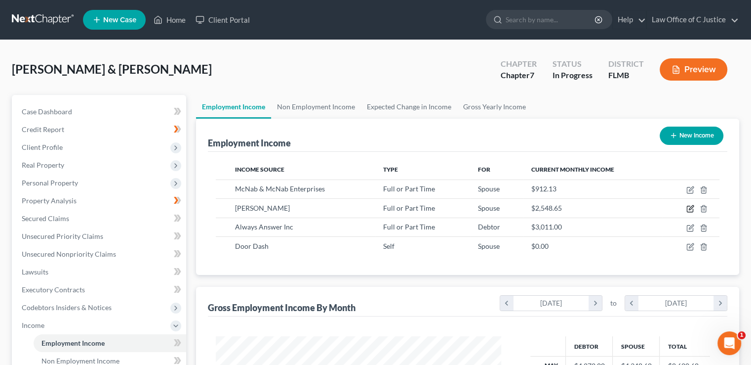
click at [690, 210] on icon "button" at bounding box center [691, 209] width 8 height 8
select select "0"
select select "9"
select select "1"
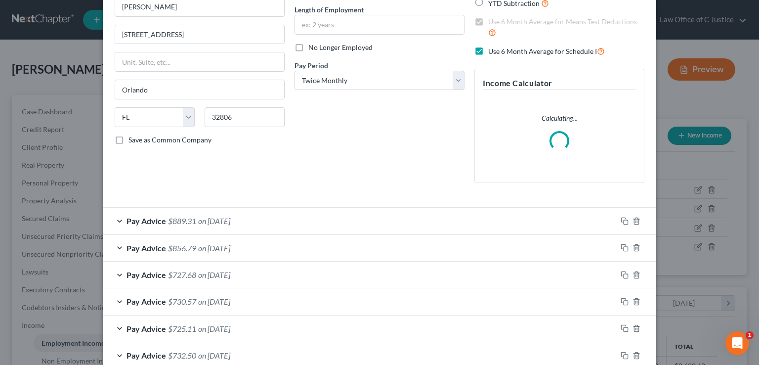
scroll to position [101, 0]
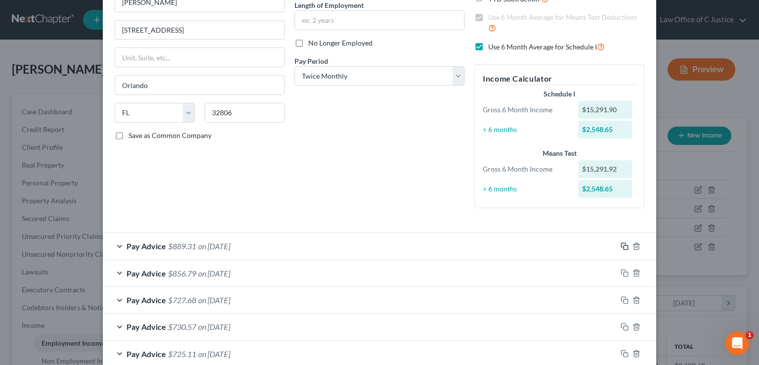
click at [621, 248] on icon "button" at bounding box center [625, 246] width 8 height 8
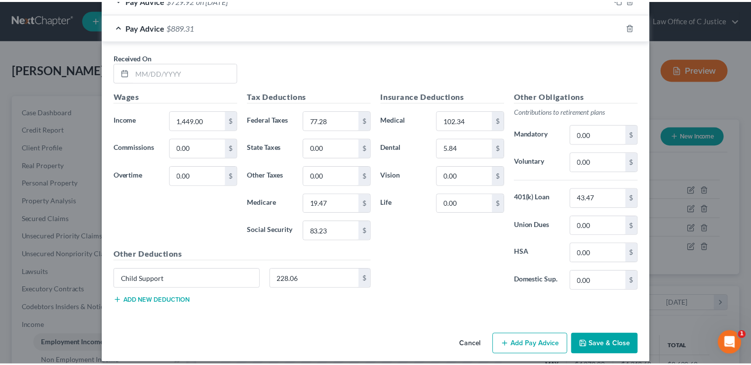
scroll to position [649, 0]
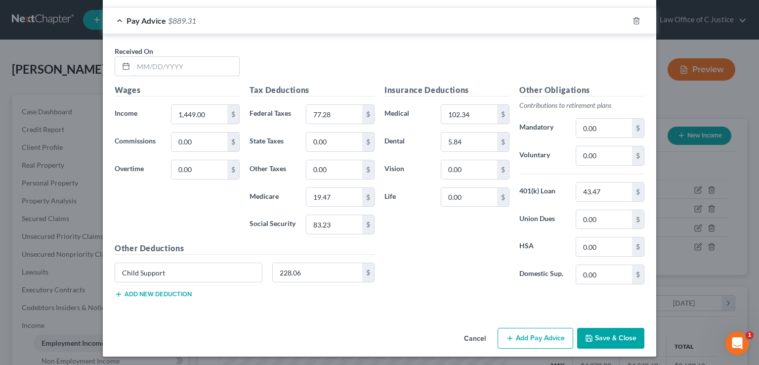
click at [226, 64] on input "text" at bounding box center [186, 66] width 106 height 19
type input "[DATE]"
click at [593, 330] on button "Save & Close" at bounding box center [610, 338] width 67 height 21
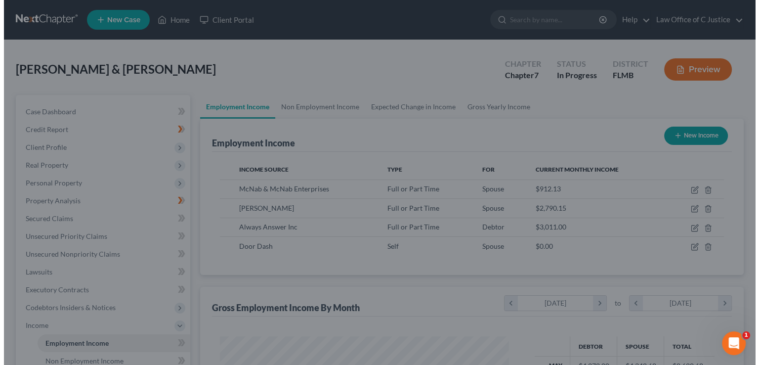
scroll to position [493889, 493760]
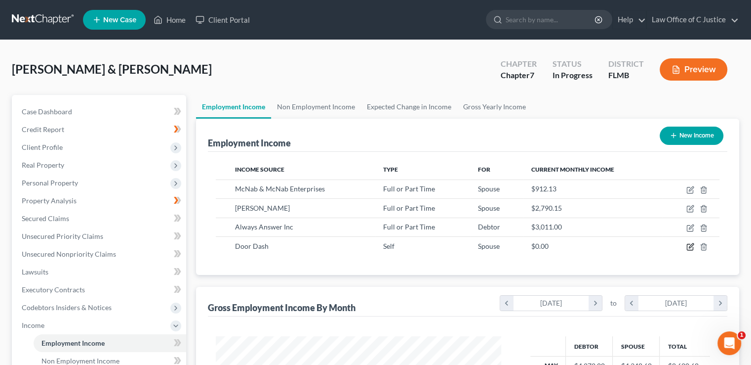
click at [689, 245] on icon "button" at bounding box center [691, 247] width 8 height 8
select select "1"
select select "0"
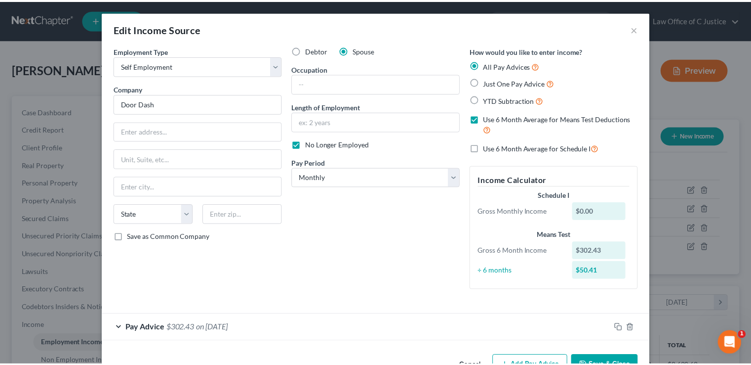
scroll to position [30, 0]
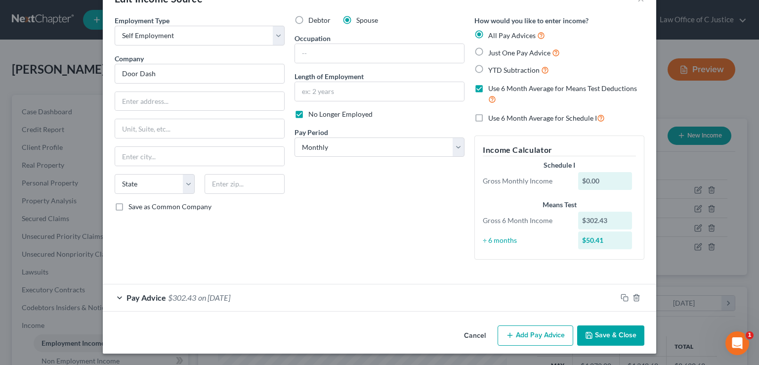
click at [605, 332] on button "Save & Close" at bounding box center [610, 335] width 67 height 21
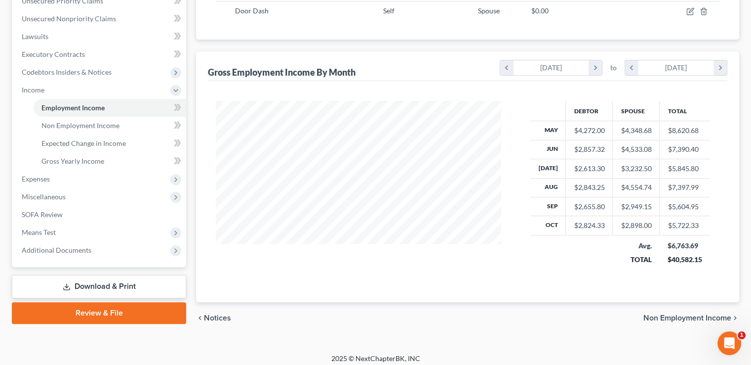
scroll to position [240, 0]
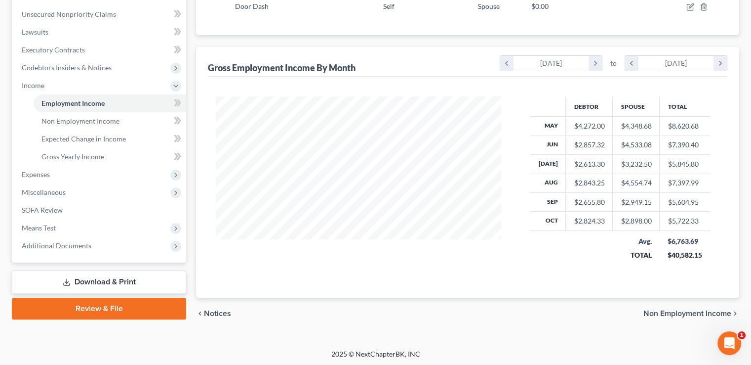
click at [123, 227] on span "Means Test" at bounding box center [100, 228] width 172 height 18
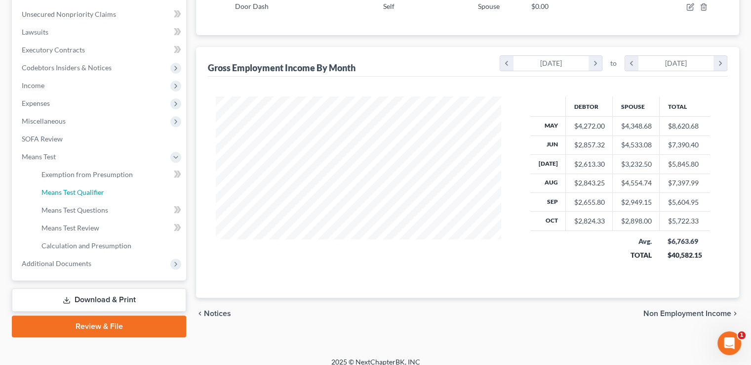
click at [125, 192] on link "Means Test Qualifier" at bounding box center [110, 192] width 153 height 18
